Goal: Check status: Check status

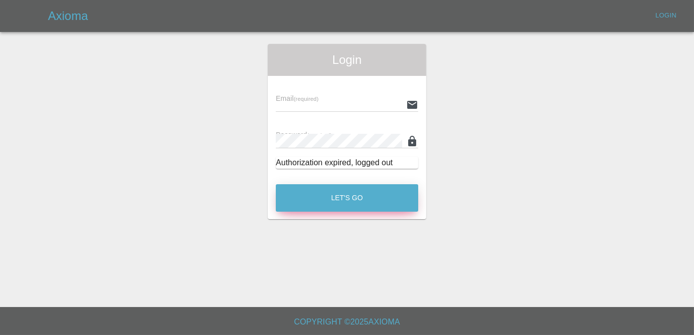
type input "[PERSON_NAME][EMAIL_ADDRESS][DOMAIN_NAME]"
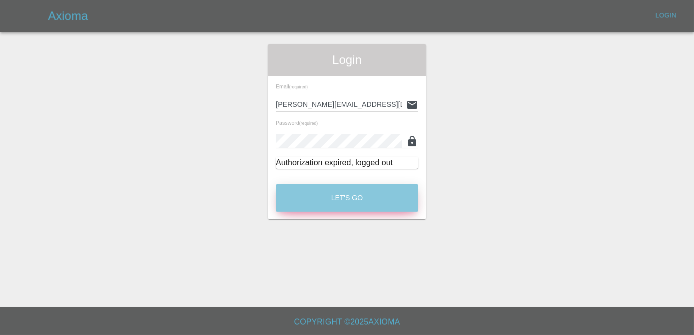
click at [347, 190] on button "Let's Go" at bounding box center [347, 197] width 142 height 27
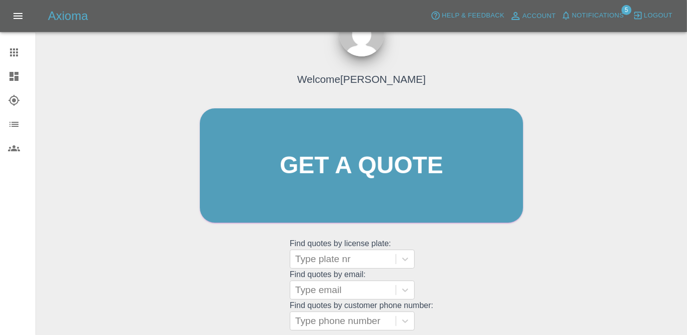
scroll to position [132, 0]
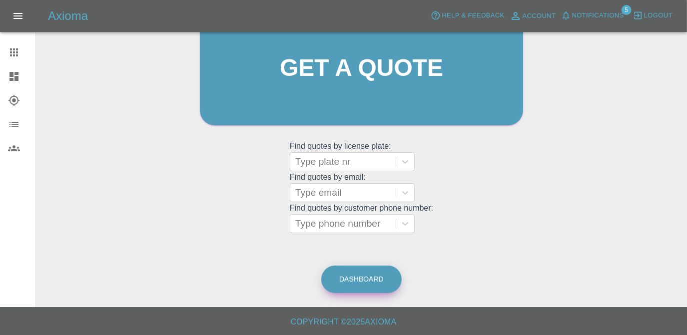
click at [369, 272] on link "Dashboard" at bounding box center [361, 279] width 80 height 27
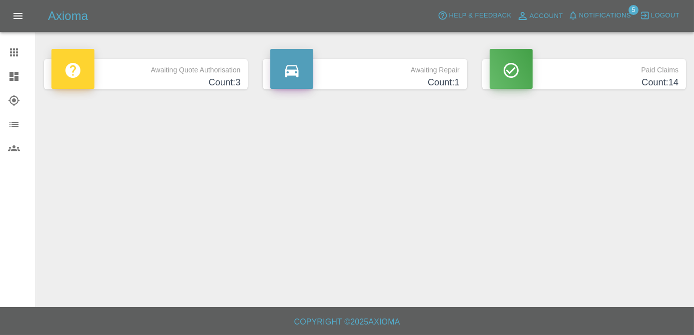
click at [199, 78] on h4 "Count: 3" at bounding box center [145, 82] width 189 height 13
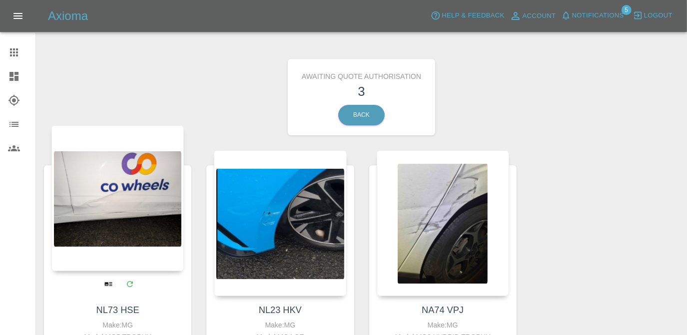
click at [118, 257] on div at bounding box center [117, 198] width 132 height 146
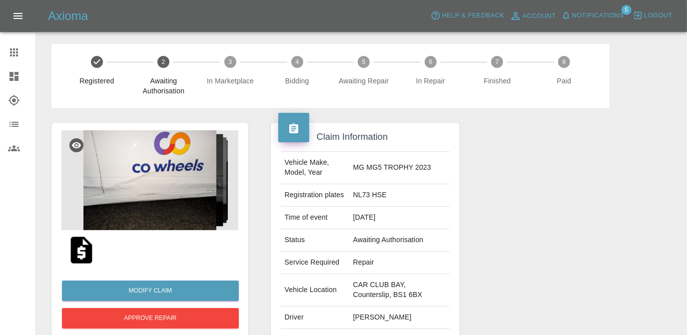
click at [77, 251] on img at bounding box center [81, 250] width 32 height 32
